Goal: Navigation & Orientation: Find specific page/section

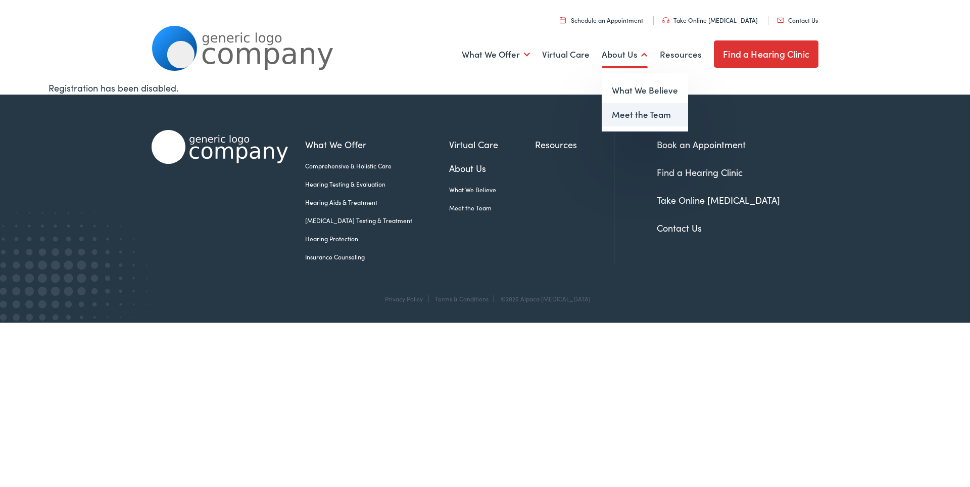
click at [622, 112] on link "Meet the Team" at bounding box center [645, 115] width 86 height 24
